Goal: Transaction & Acquisition: Purchase product/service

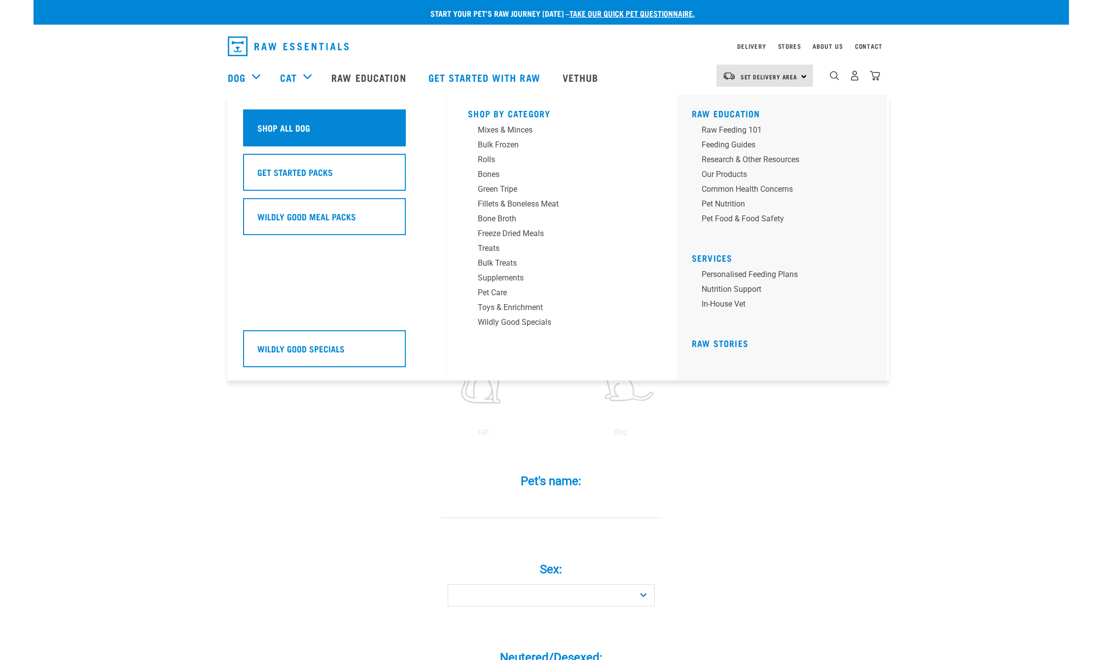
click at [267, 125] on h5 "Shop All Dog" at bounding box center [283, 127] width 53 height 13
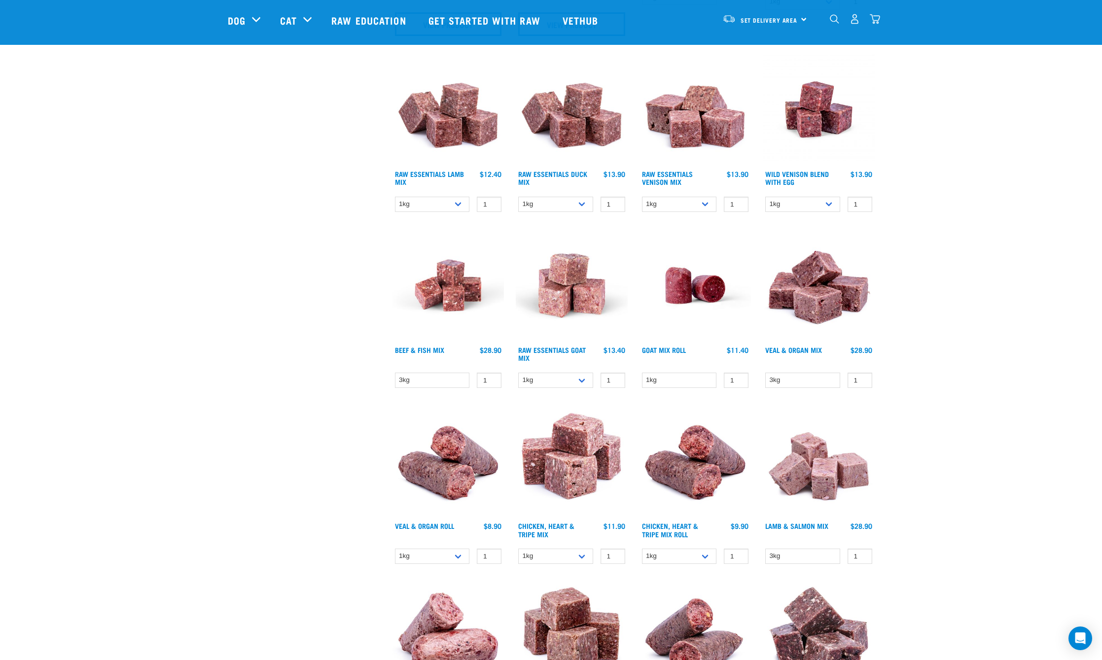
scroll to position [805, 0]
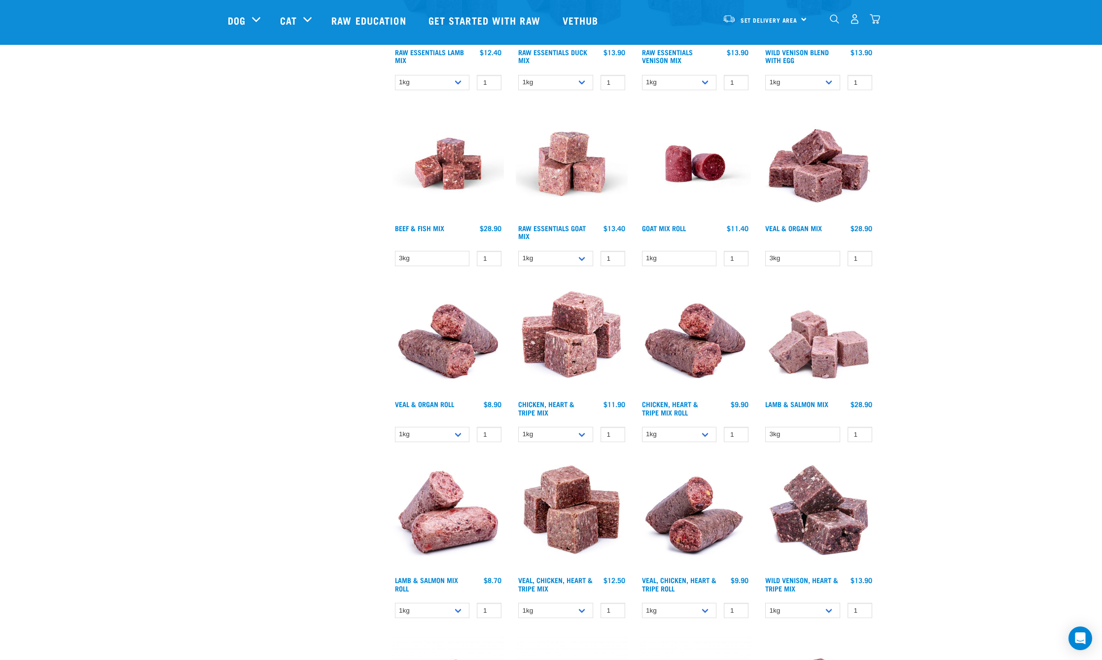
click at [470, 166] on img at bounding box center [448, 164] width 112 height 112
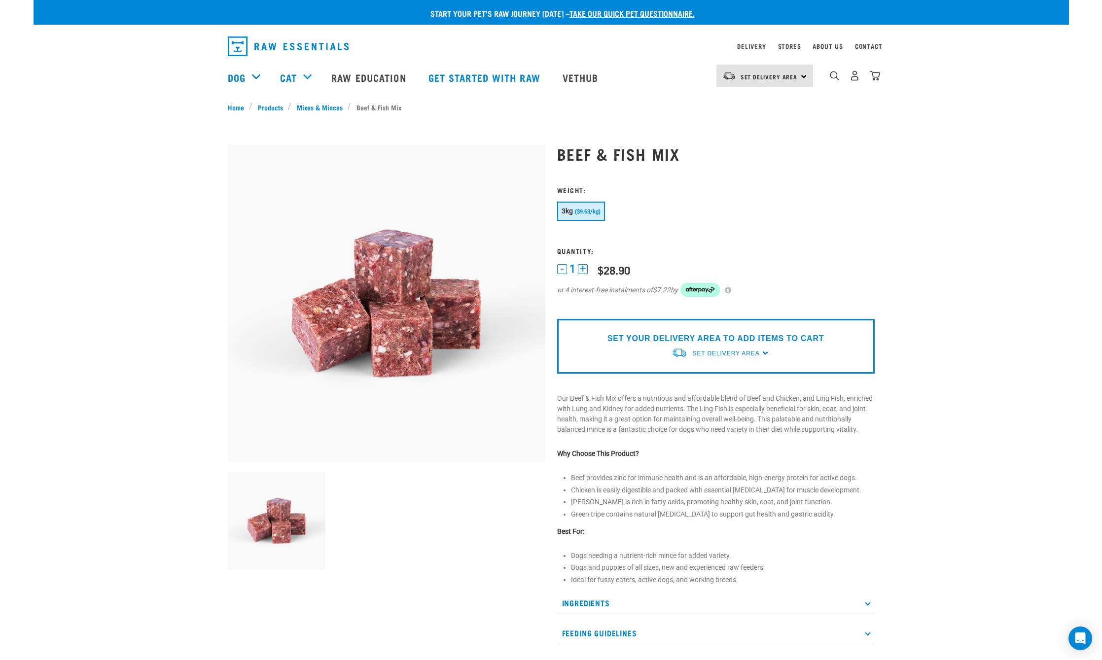
scroll to position [115, 0]
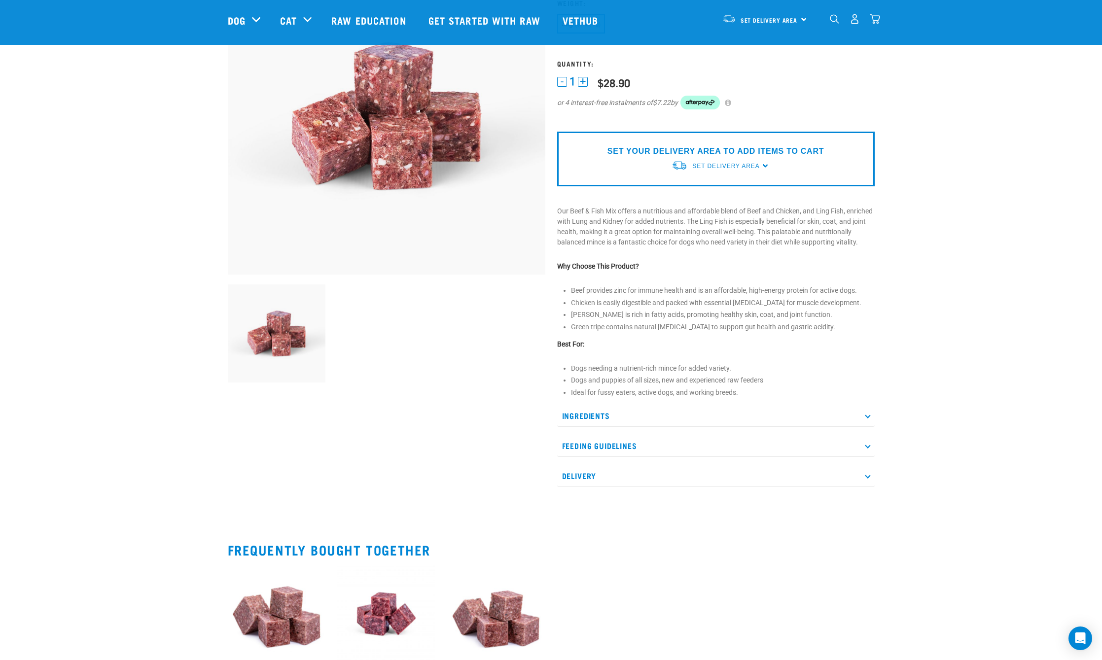
click at [869, 457] on p "Feeding Guidelines" at bounding box center [715, 446] width 317 height 22
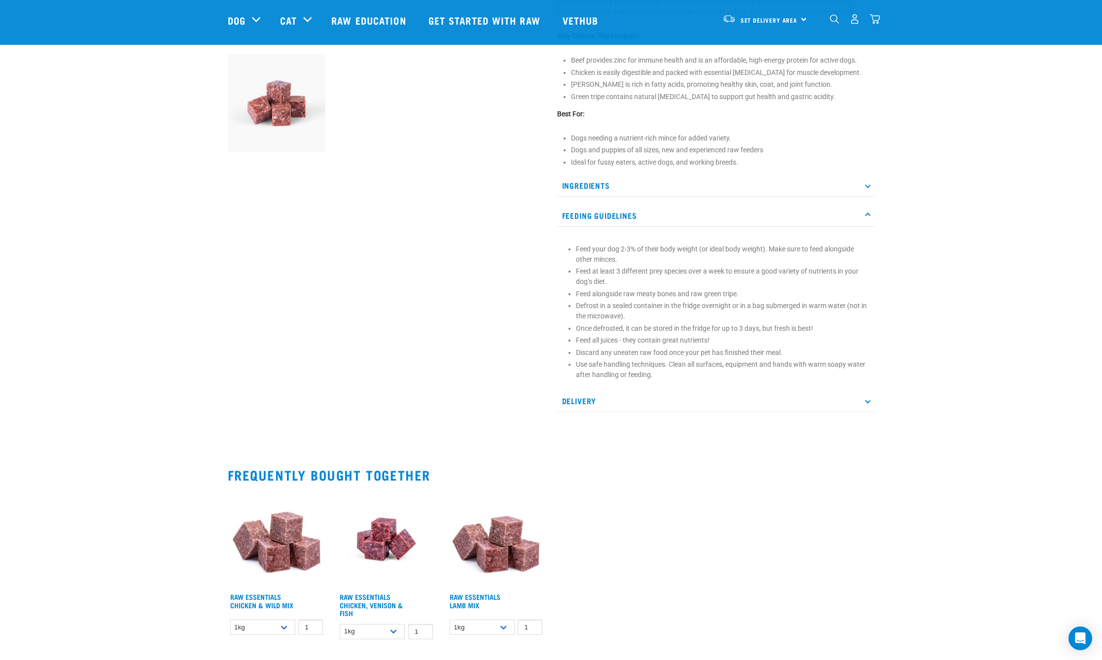
scroll to position [0, 0]
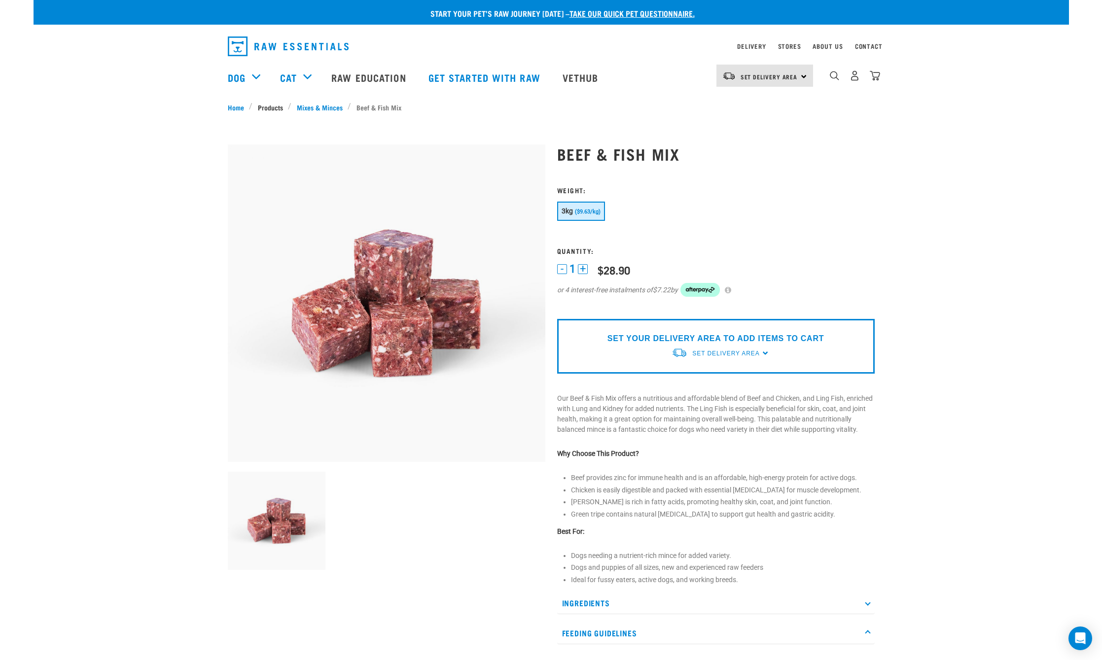
click at [271, 108] on link "Products" at bounding box center [269, 107] width 35 height 10
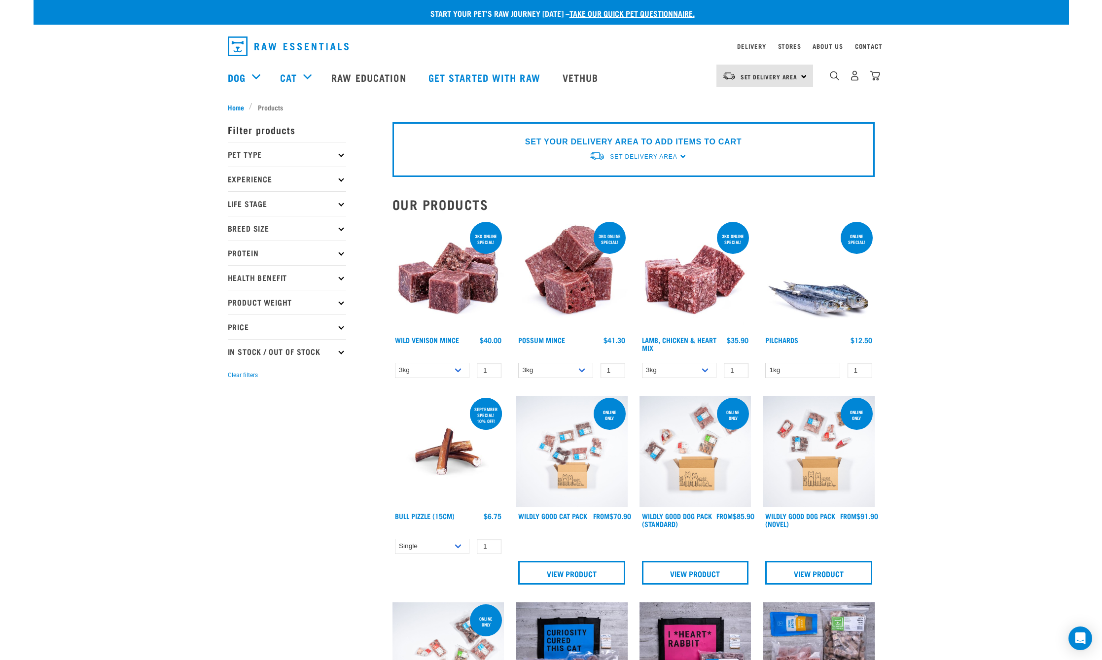
click at [252, 157] on p "Pet Type" at bounding box center [287, 154] width 118 height 25
click at [236, 183] on label "Dog" at bounding box center [250, 181] width 34 height 12
click at [234, 183] on input "Dog" at bounding box center [231, 179] width 6 height 6
checkbox input "true"
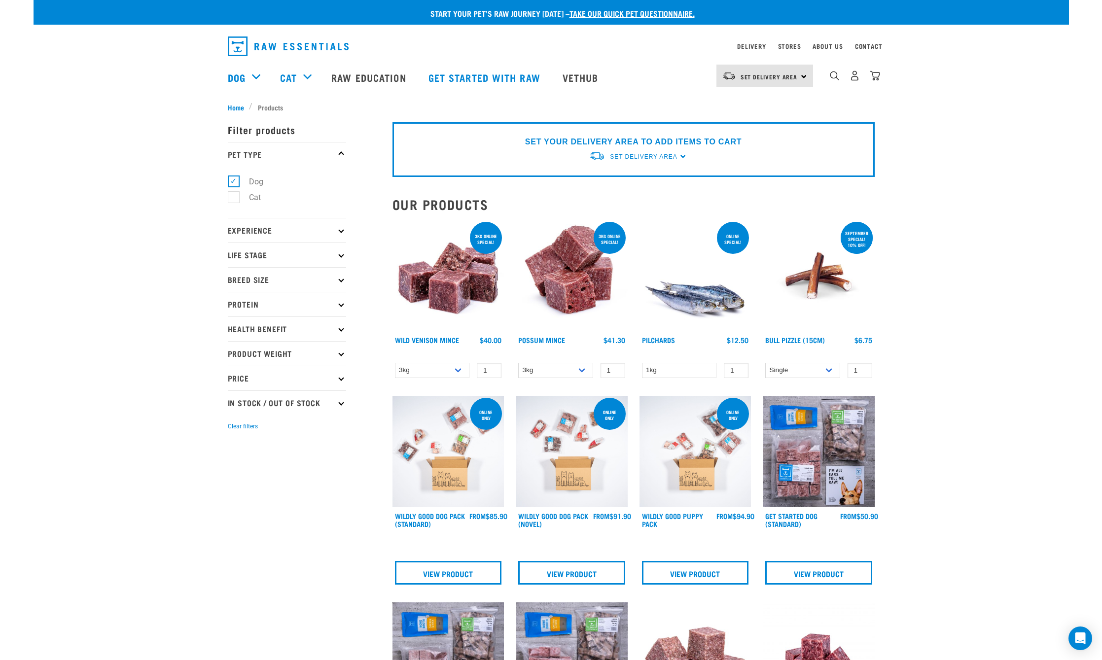
click at [257, 254] on p "Life Stage" at bounding box center [287, 255] width 118 height 25
click at [234, 328] on label "Adult Dog" at bounding box center [260, 330] width 54 height 12
click at [234, 328] on input "Adult Dog" at bounding box center [231, 328] width 6 height 6
checkbox input "true"
click at [255, 382] on p "Breed Size" at bounding box center [287, 378] width 118 height 25
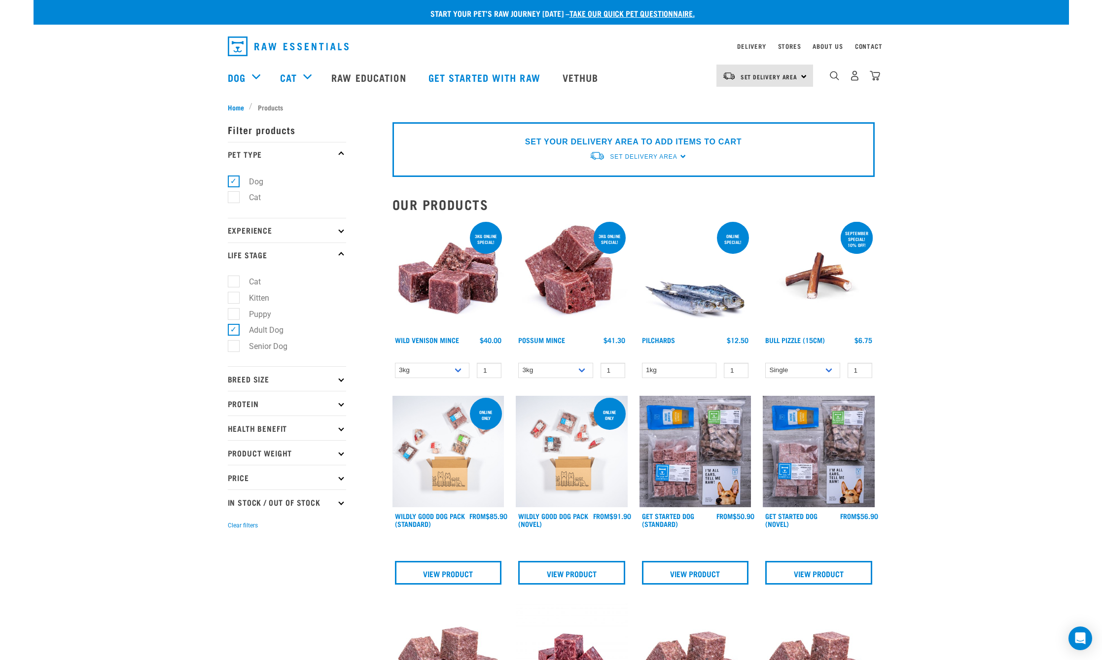
click at [257, 379] on p "Breed Size" at bounding box center [287, 378] width 118 height 25
click at [235, 425] on label "Medium Dogs" at bounding box center [267, 422] width 69 height 12
click at [234, 423] on input "Medium Dogs" at bounding box center [231, 420] width 6 height 6
checkbox input "true"
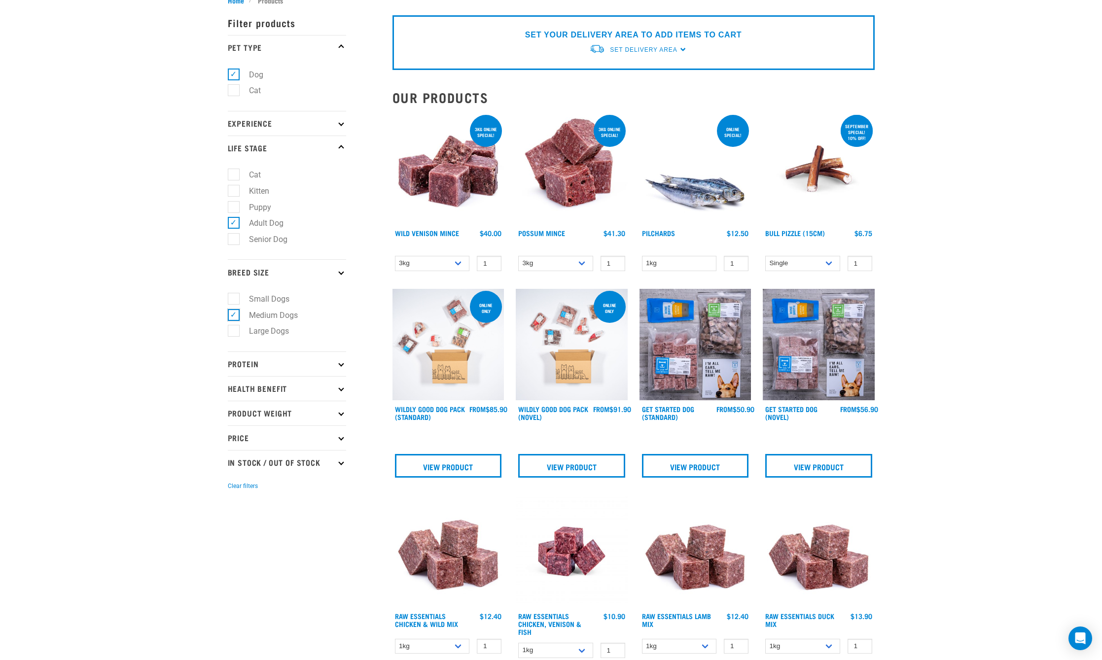
scroll to position [115, 0]
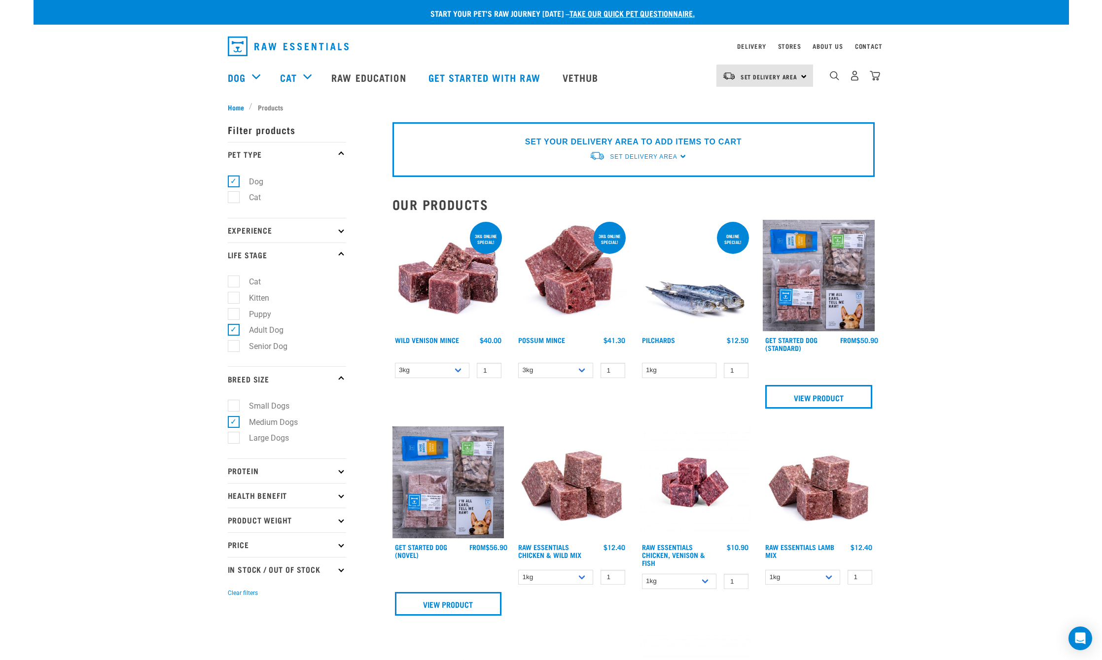
click at [817, 287] on img at bounding box center [819, 276] width 112 height 112
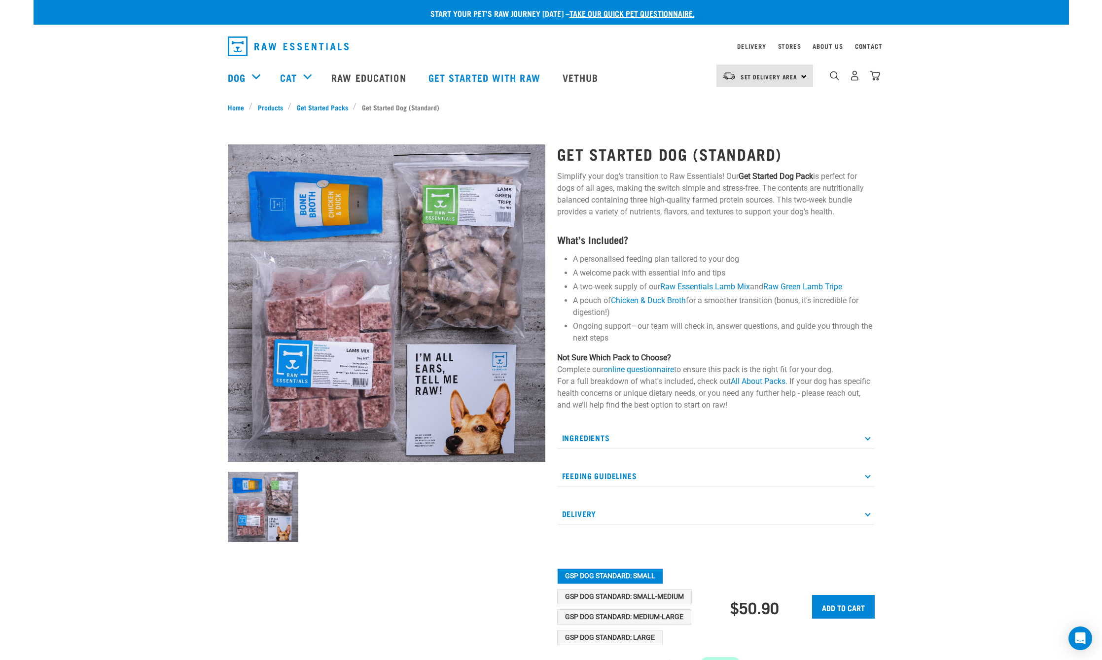
scroll to position [115, 0]
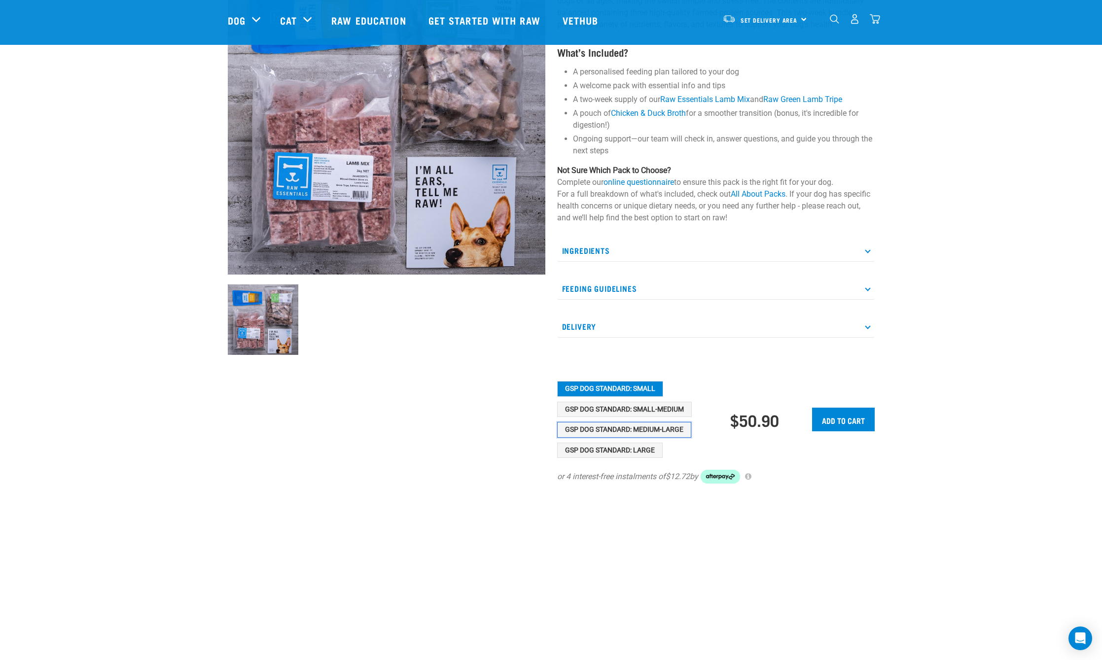
click at [640, 431] on button "GSP Dog Standard: Medium-Large" at bounding box center [624, 430] width 134 height 16
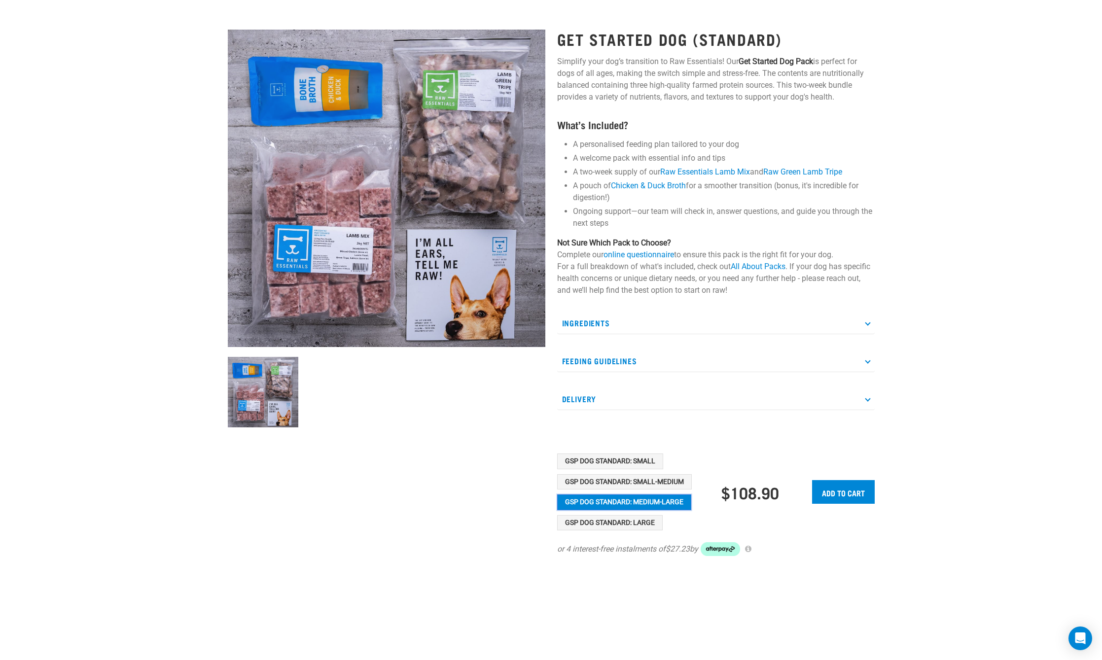
scroll to position [0, 0]
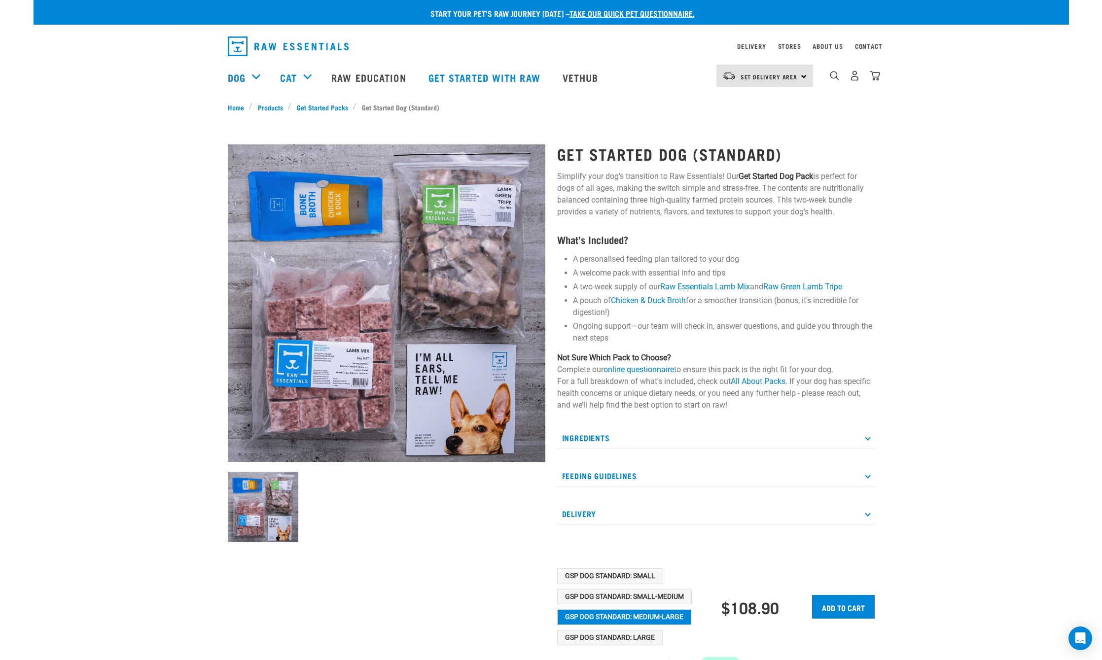
click at [863, 477] on p "Feeding Guidelines" at bounding box center [715, 476] width 317 height 22
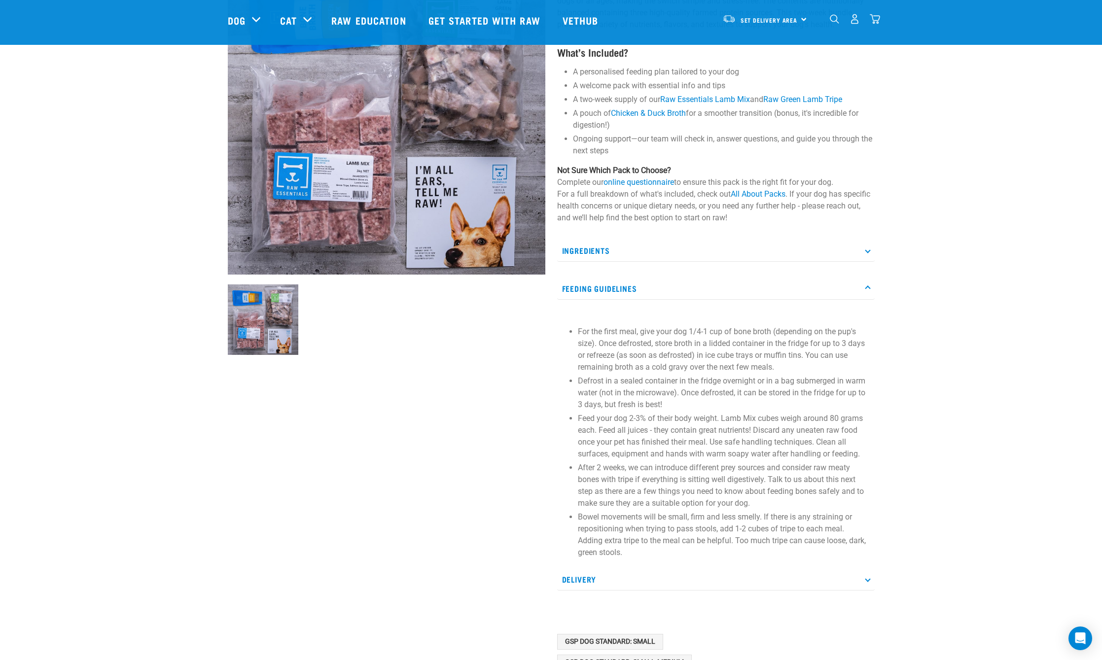
scroll to position [230, 0]
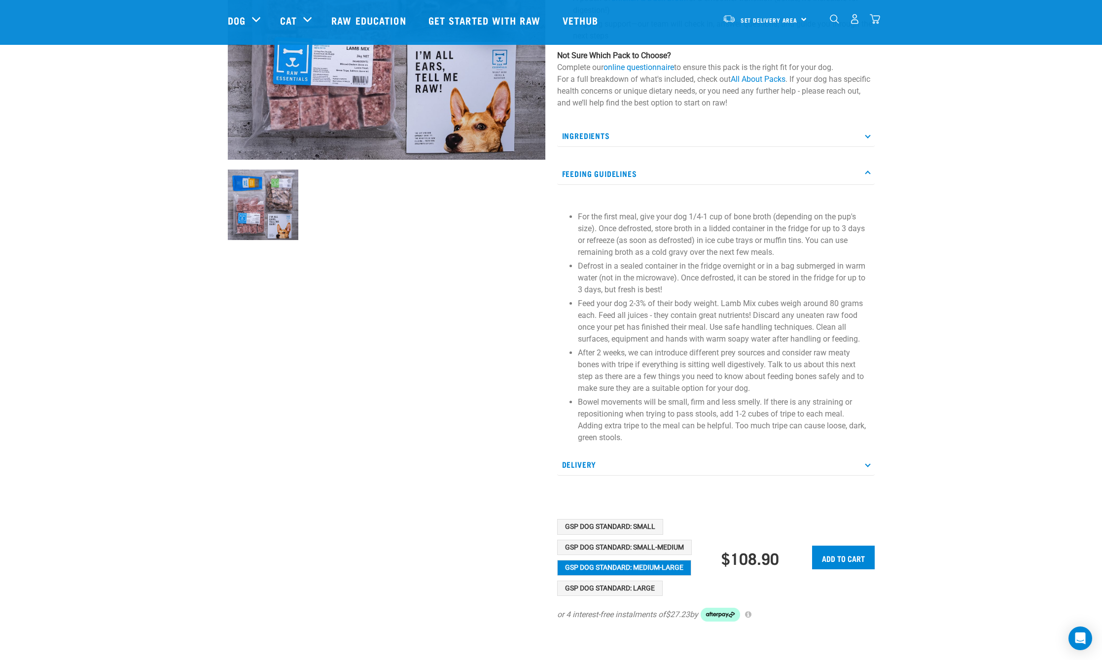
click at [866, 464] on icon at bounding box center [867, 463] width 5 height 5
